Goal: Task Accomplishment & Management: Manage account settings

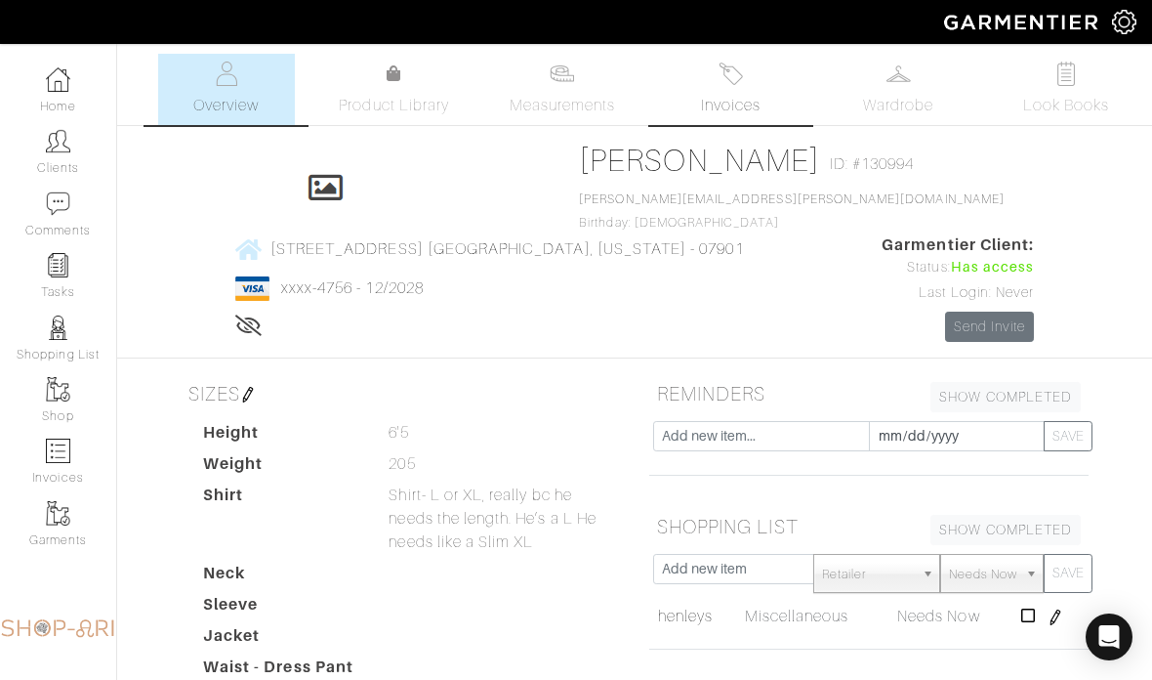
click at [722, 95] on span "Invoices" at bounding box center [731, 105] width 60 height 23
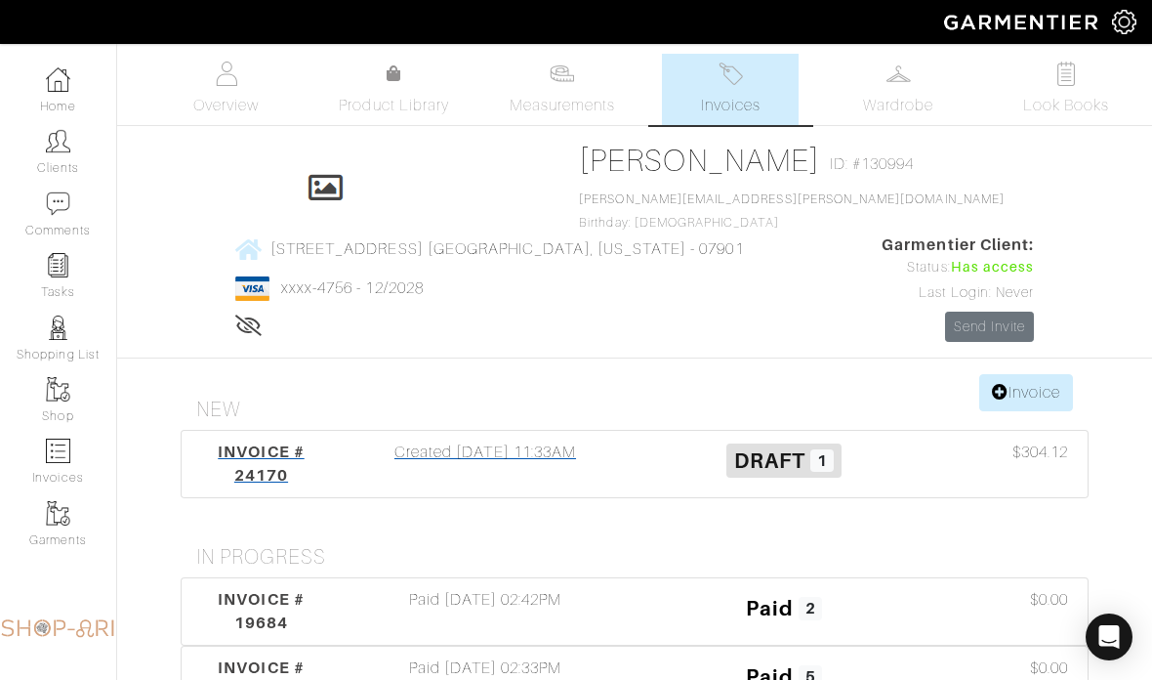
click at [523, 440] on div "Created [DATE] 11:33AM" at bounding box center [485, 463] width 299 height 47
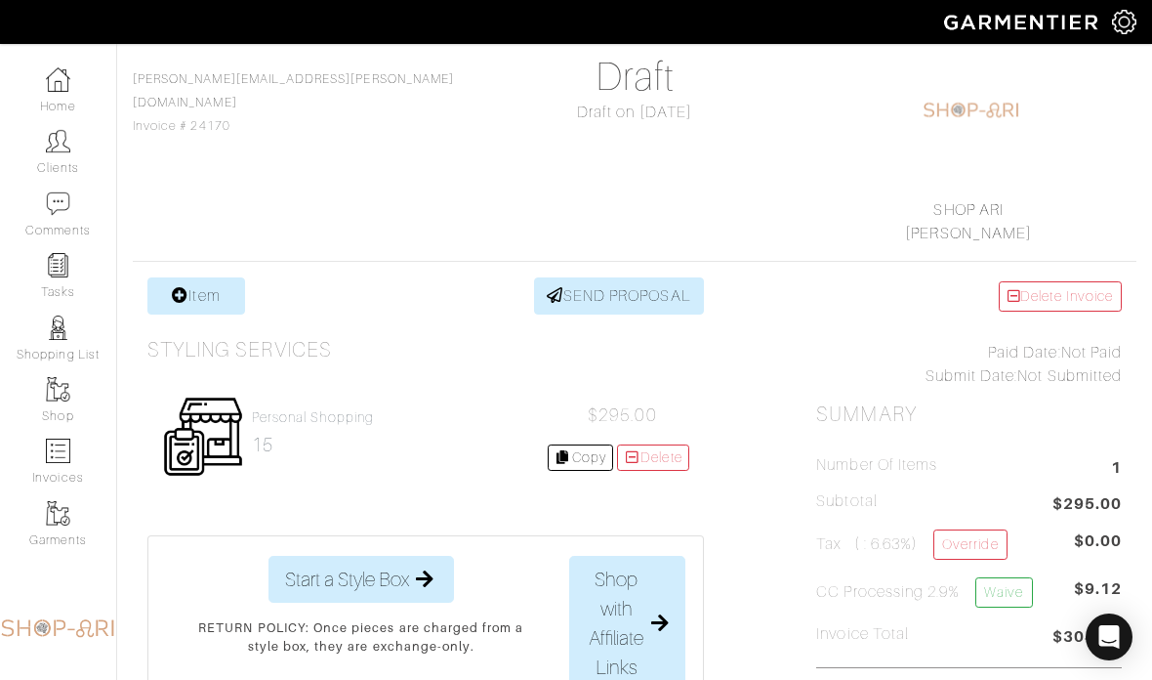
scroll to position [187, 0]
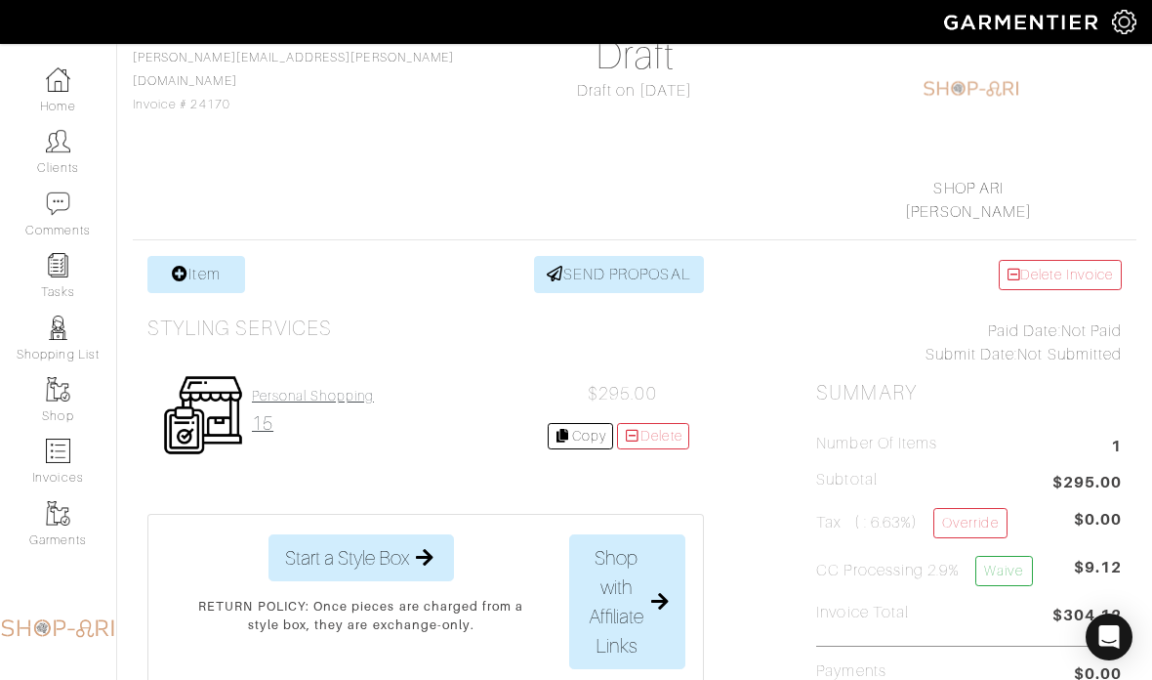
click at [312, 406] on link "Personal Shopping 15" at bounding box center [313, 411] width 122 height 47
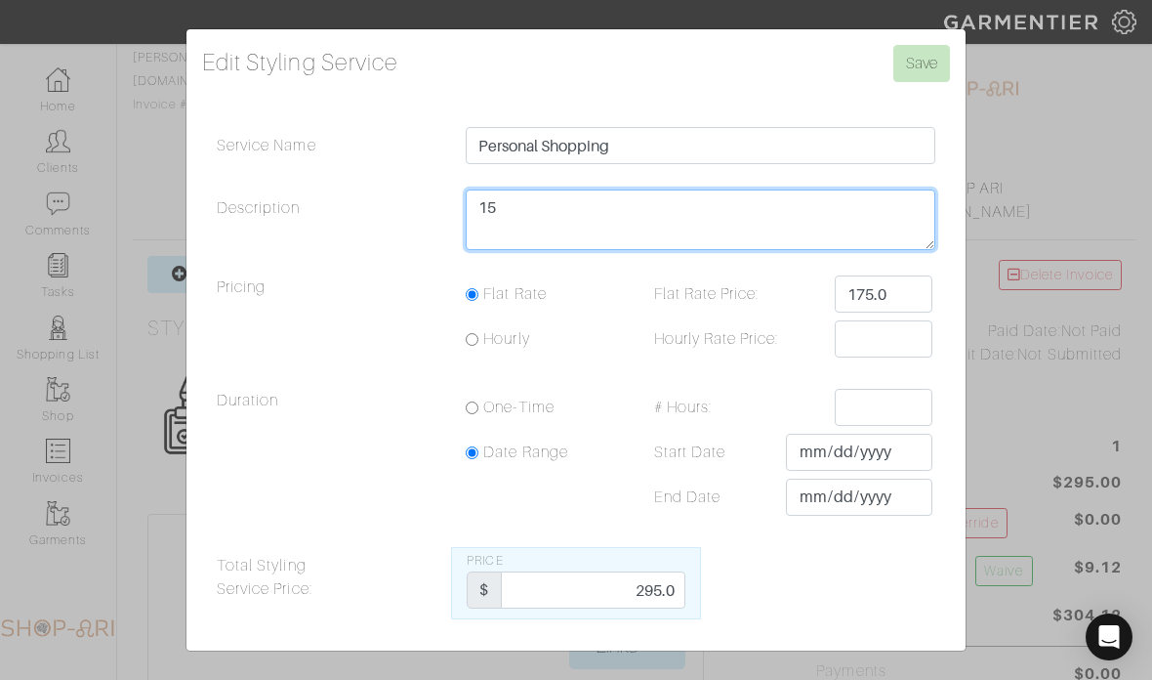
click at [668, 250] on textarea "15" at bounding box center [701, 219] width 470 height 61
type textarea "45"
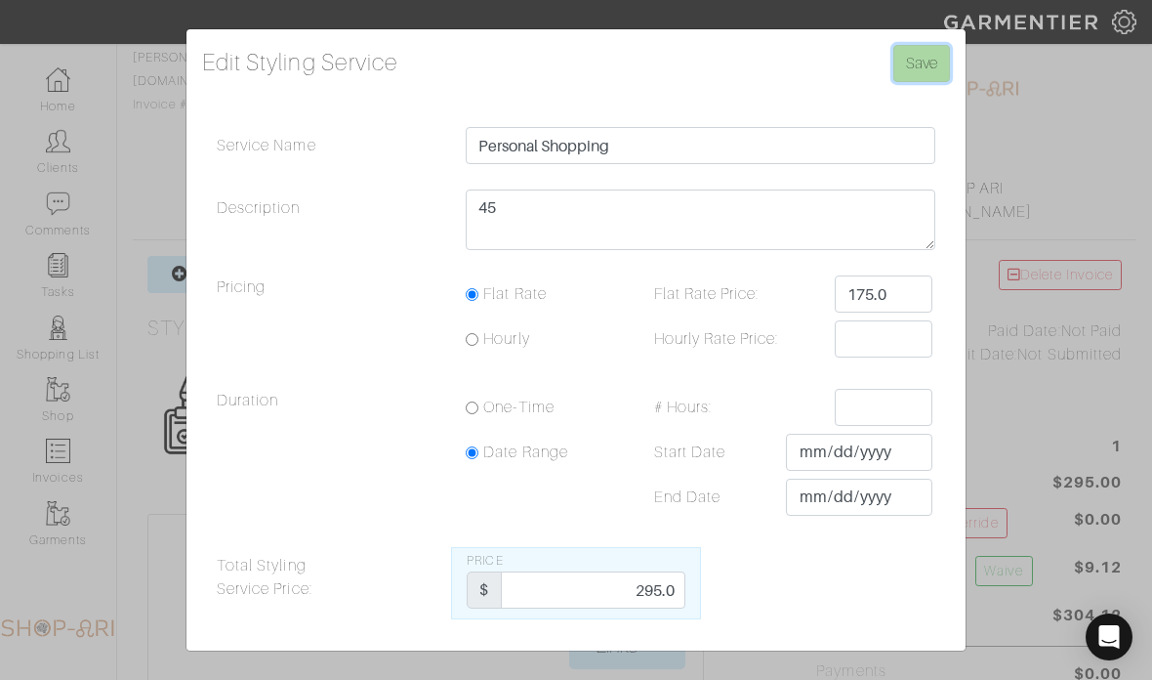
click at [928, 82] on input "Save" at bounding box center [921, 63] width 57 height 37
